Goal: Find specific page/section

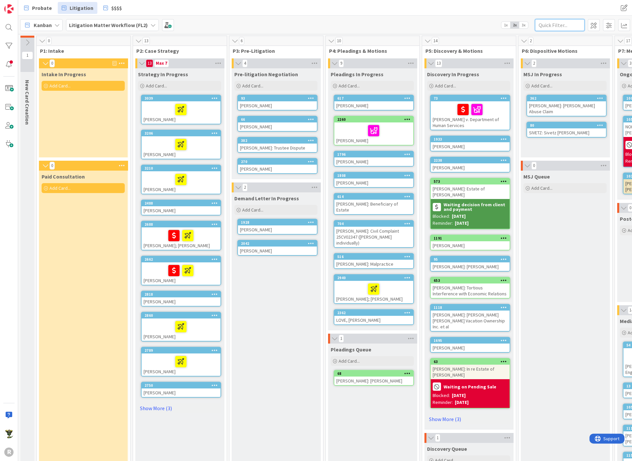
click at [562, 21] on input "text" at bounding box center [560, 25] width 50 height 12
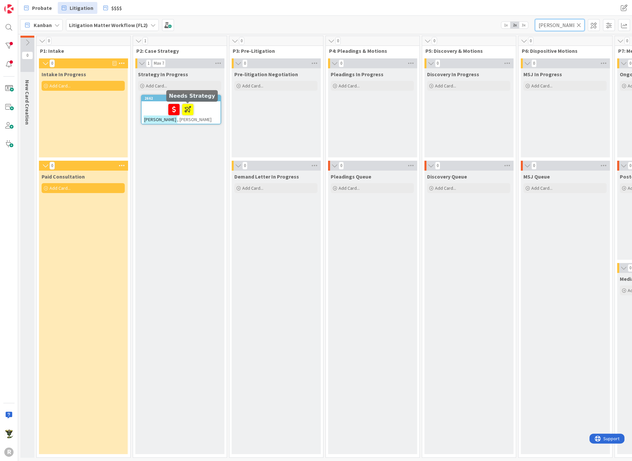
type input "[PERSON_NAME]"
click at [200, 109] on div at bounding box center [181, 110] width 75 height 14
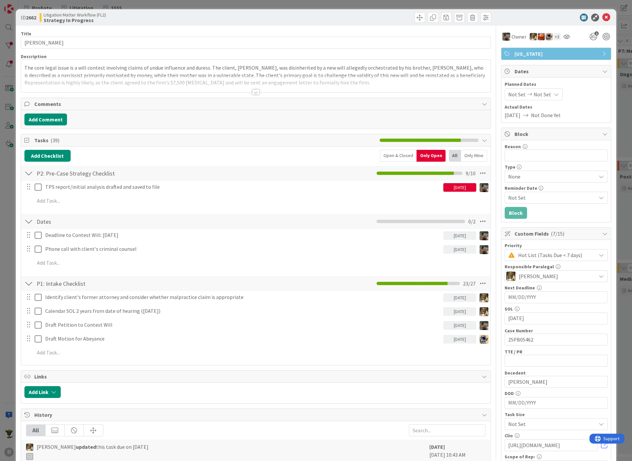
click at [82, 69] on div "The core legal issue is a will contest involving claims of undue influence and …" at bounding box center [256, 76] width 470 height 33
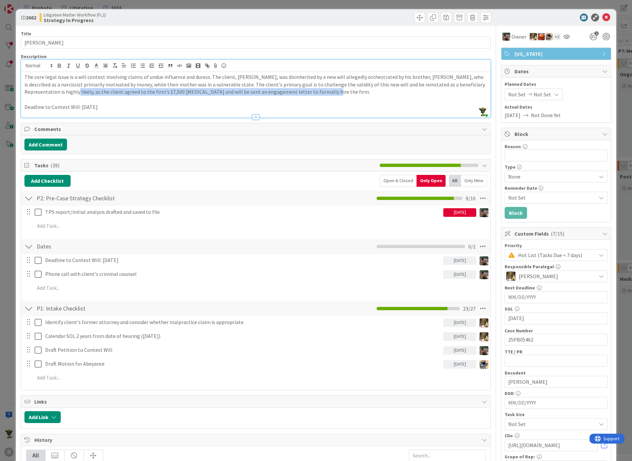
drag, startPoint x: 39, startPoint y: 93, endPoint x: 283, endPoint y: 94, distance: 243.7
click at [283, 94] on p "The core legal issue is a will contest involving claims of undue influence and …" at bounding box center [255, 84] width 463 height 22
click at [605, 18] on div at bounding box center [553, 18] width 117 height 8
click at [603, 18] on icon at bounding box center [607, 18] width 8 height 8
